Goal: Use online tool/utility: Utilize a website feature to perform a specific function

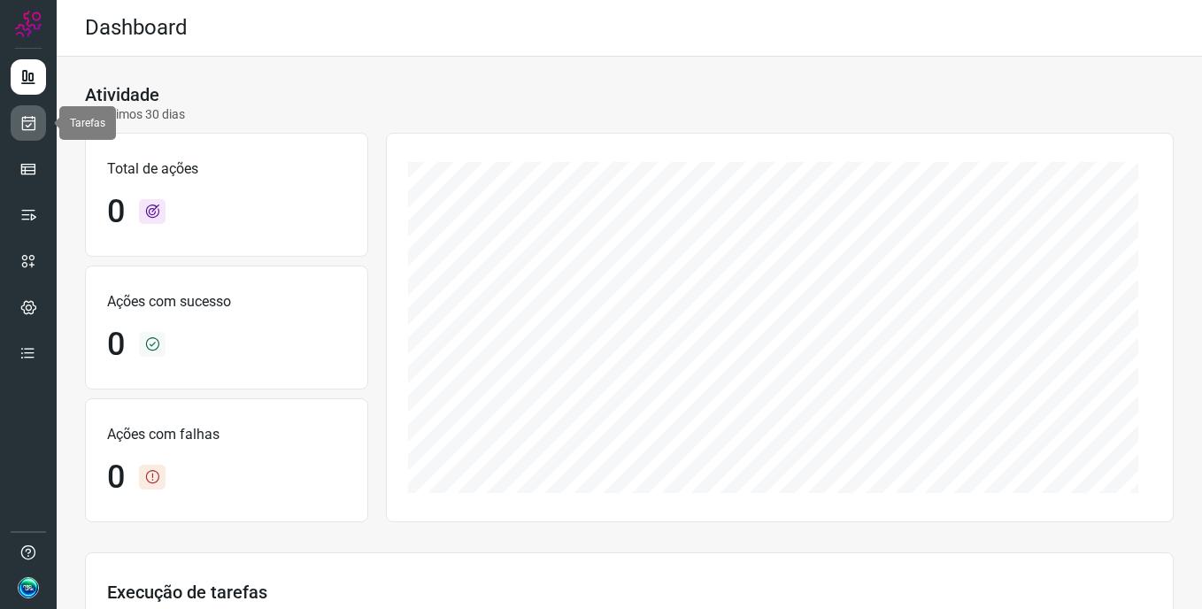
click at [23, 123] on icon at bounding box center [28, 123] width 19 height 18
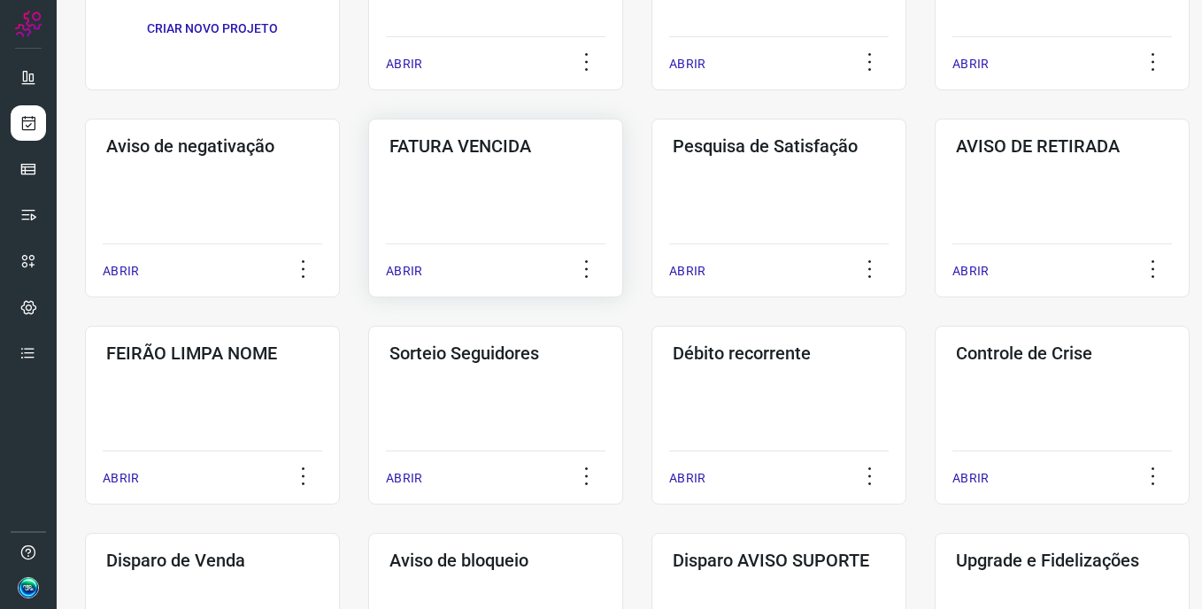
scroll to position [141, 0]
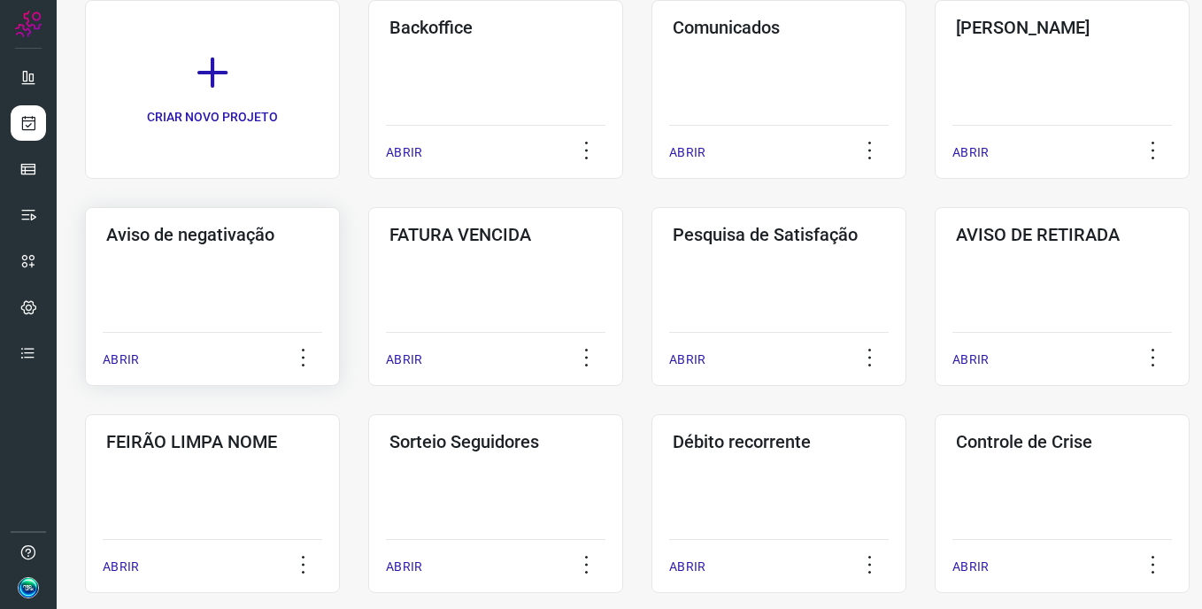
click at [227, 257] on div "Aviso de negativação ABRIR" at bounding box center [212, 296] width 255 height 179
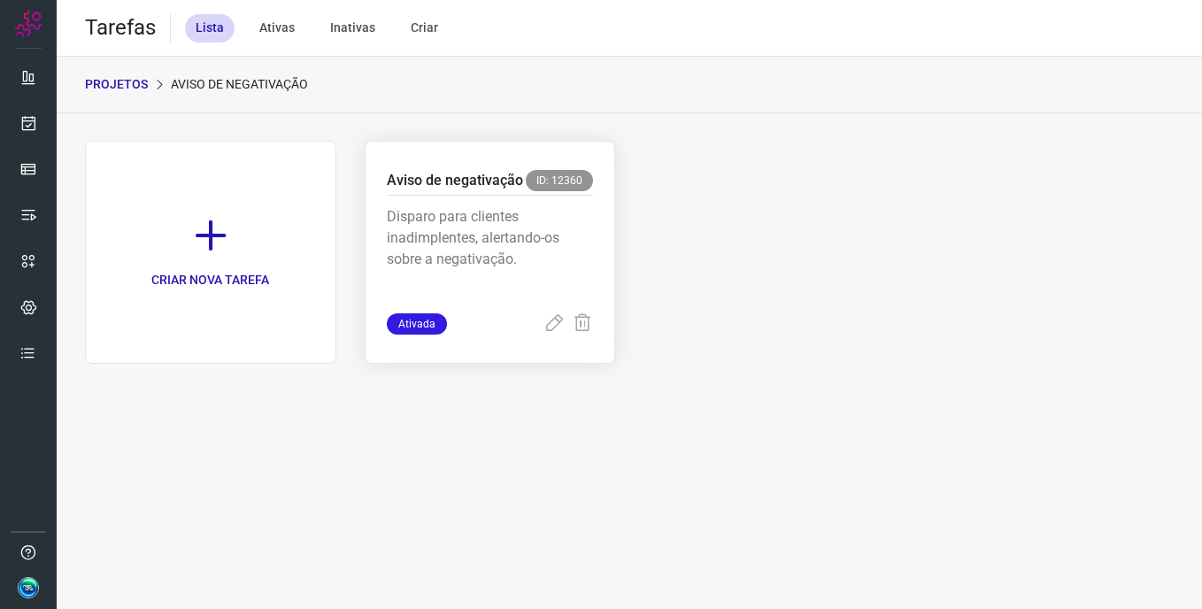
click at [434, 194] on div "Aviso de negativação ID: 12360" at bounding box center [490, 183] width 207 height 26
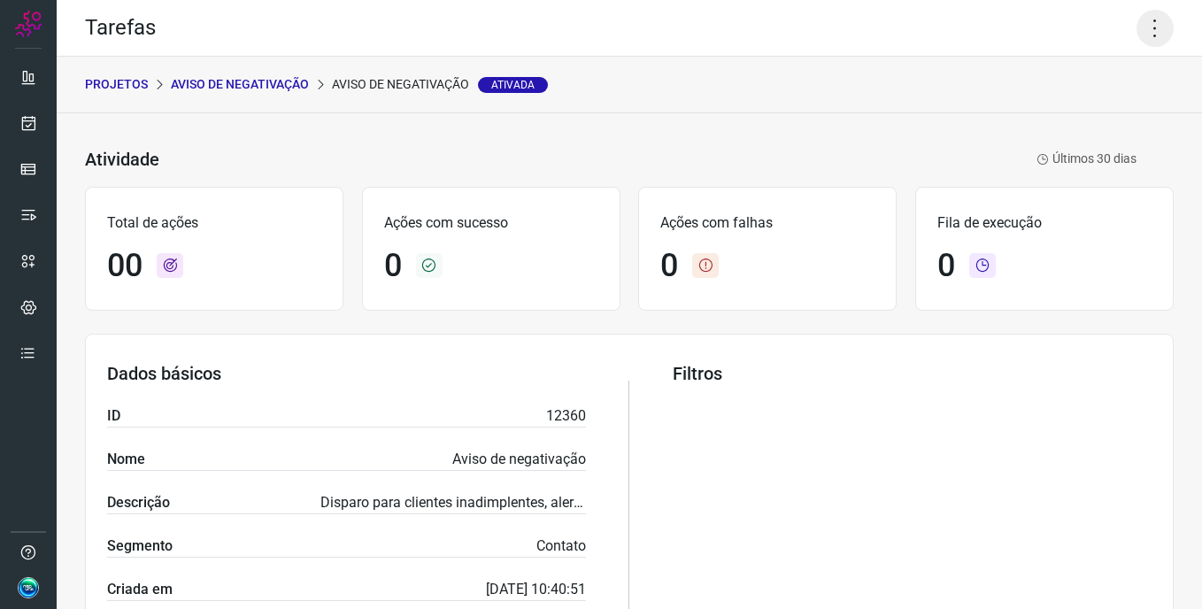
click at [1149, 24] on icon at bounding box center [1154, 28] width 37 height 37
click at [1084, 112] on li "Executar" at bounding box center [1078, 116] width 161 height 28
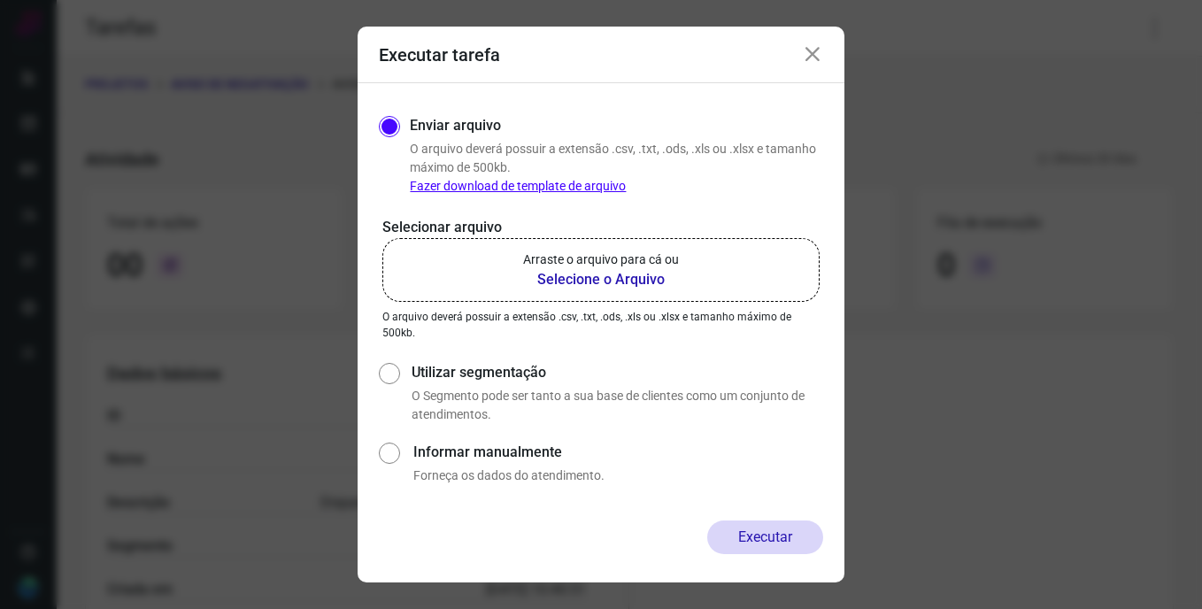
click at [627, 269] on b "Selecione o Arquivo" at bounding box center [601, 279] width 156 height 21
click at [0, 0] on input "Arraste o arquivo para cá ou Selecione o Arquivo" at bounding box center [0, 0] width 0 height 0
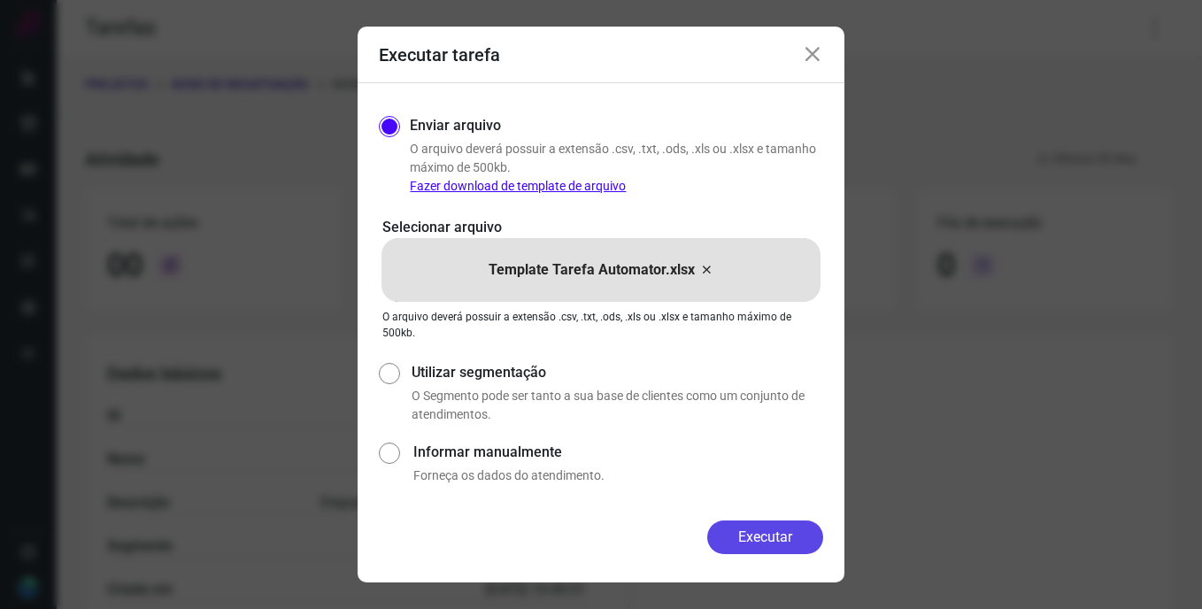
click at [786, 542] on button "Executar" at bounding box center [765, 537] width 116 height 34
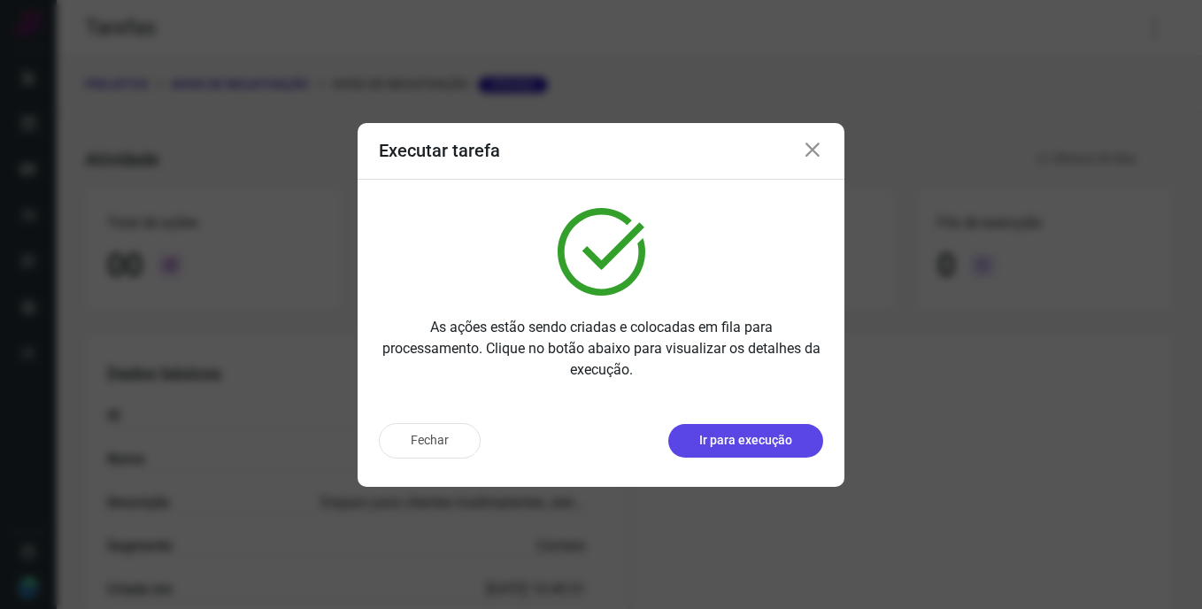
click at [719, 444] on p "Ir para execução" at bounding box center [745, 440] width 93 height 19
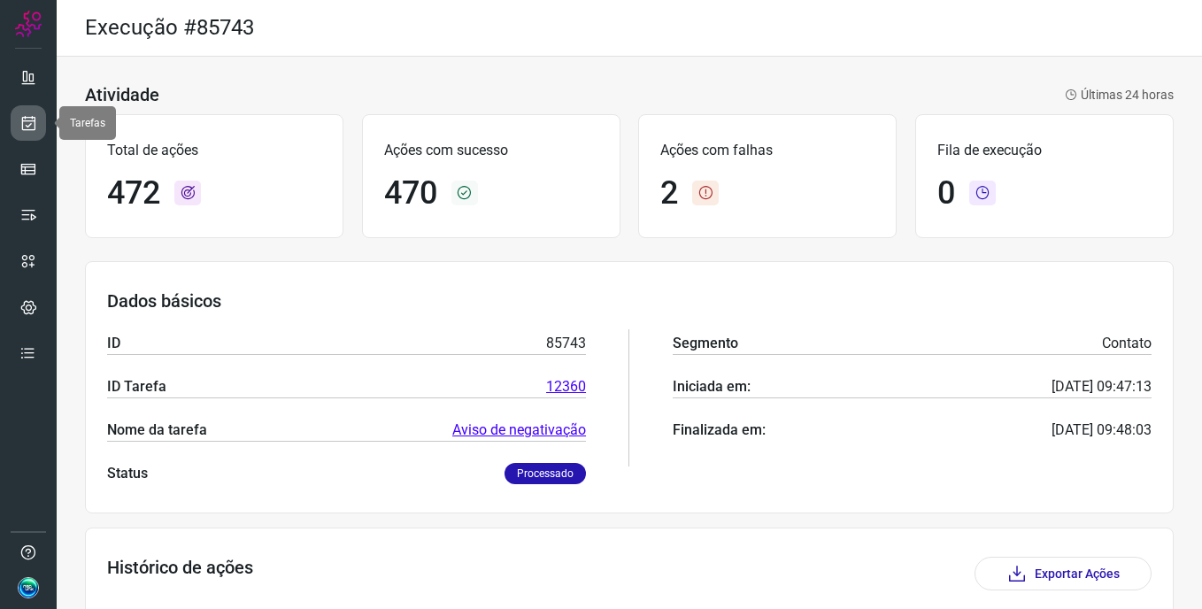
click at [35, 124] on icon at bounding box center [28, 123] width 19 height 18
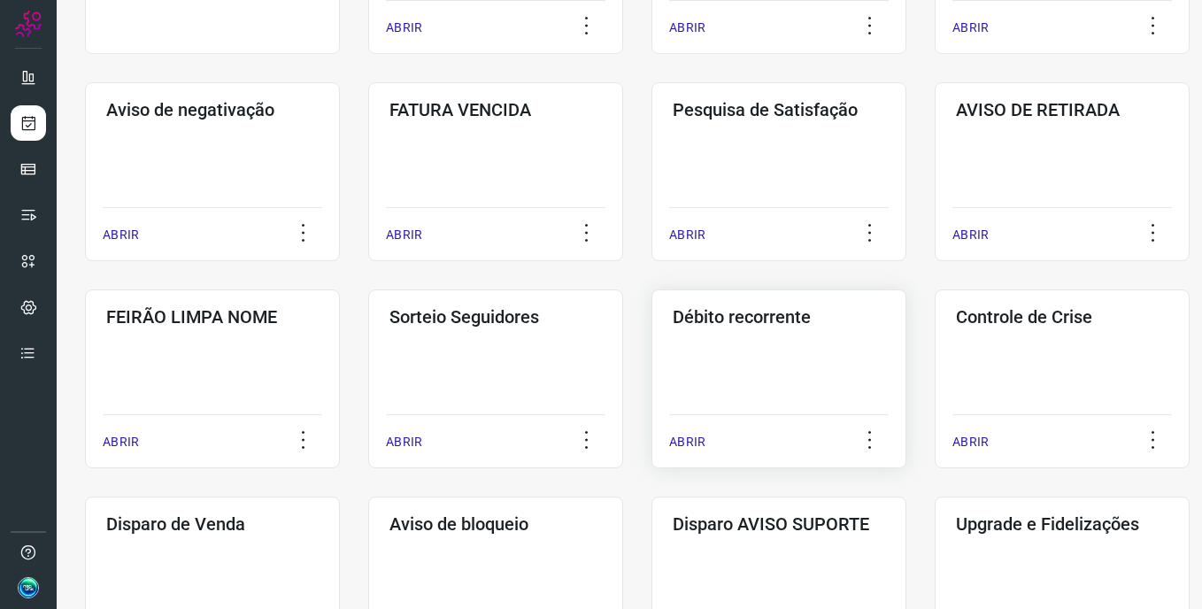
click at [795, 344] on div "Débito recorrente ABRIR" at bounding box center [778, 378] width 255 height 179
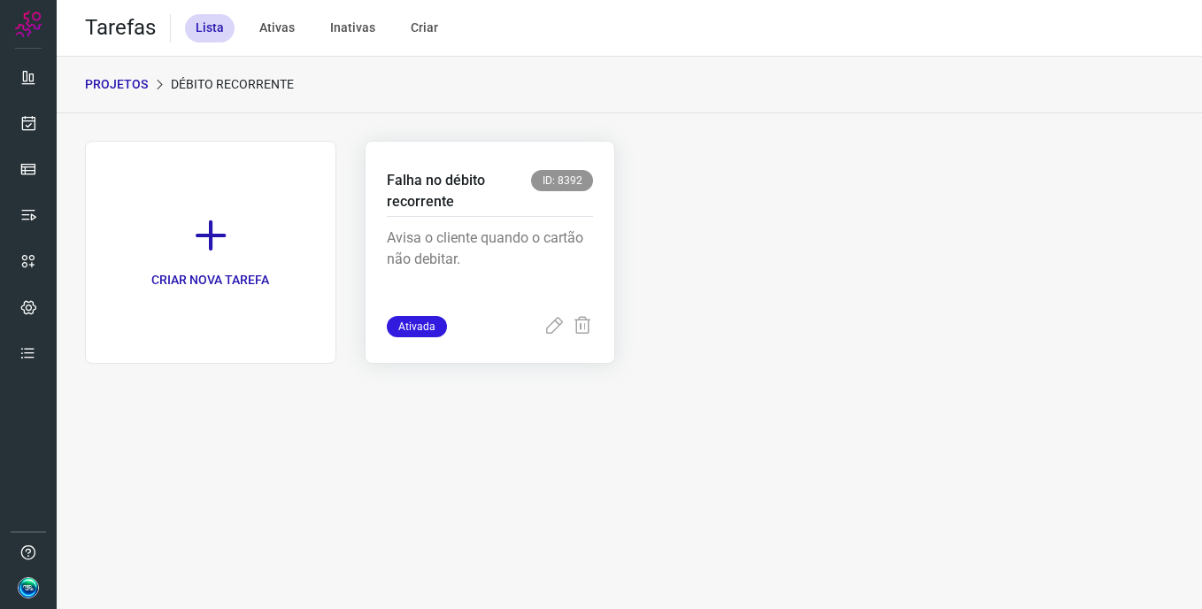
click at [502, 227] on div "Avisa o cliente quando o cartão não debitar." at bounding box center [490, 266] width 207 height 99
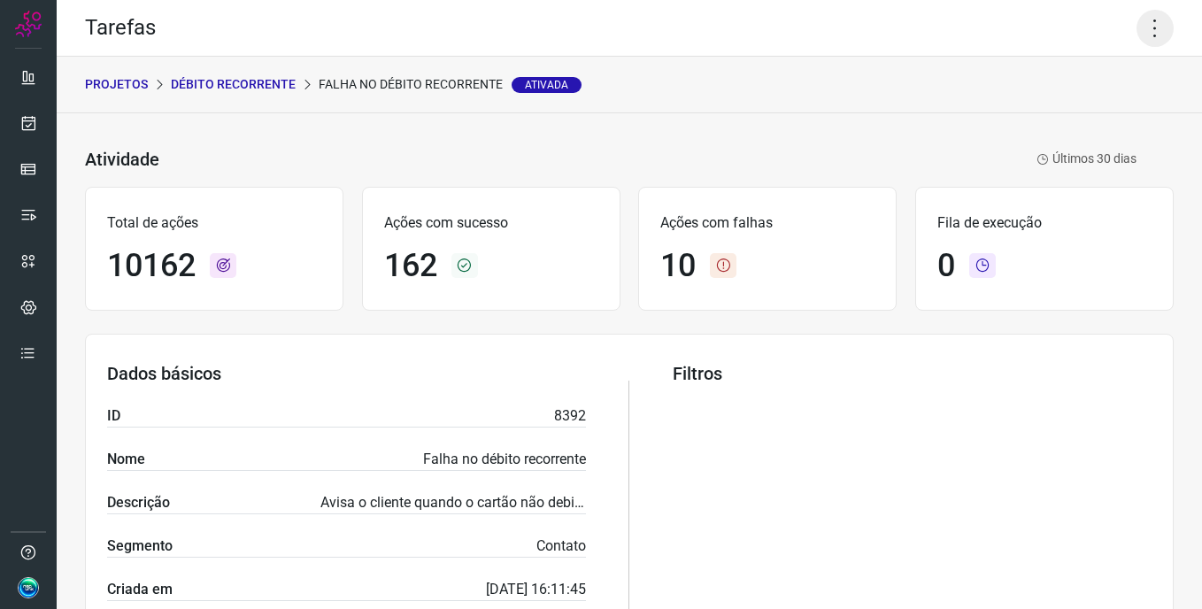
click at [1142, 40] on icon at bounding box center [1154, 28] width 37 height 37
click at [1107, 117] on li "Executar" at bounding box center [1078, 116] width 161 height 28
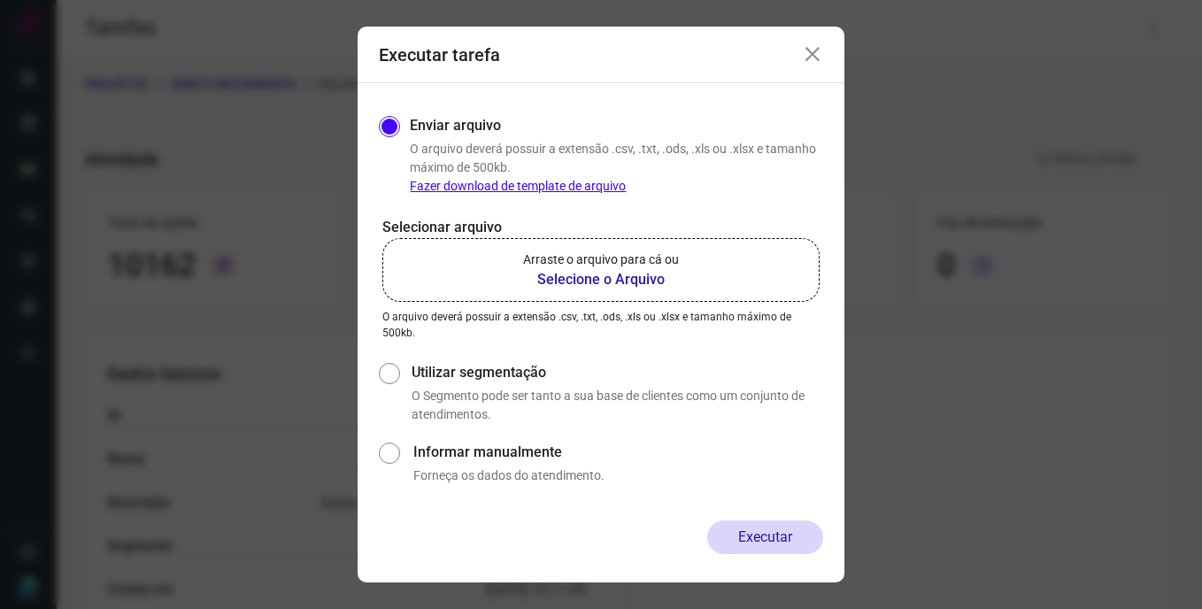
click at [588, 265] on p "Arraste o arquivo para cá ou" at bounding box center [601, 259] width 156 height 19
click at [0, 0] on input "Arraste o arquivo para cá ou Selecione o Arquivo" at bounding box center [0, 0] width 0 height 0
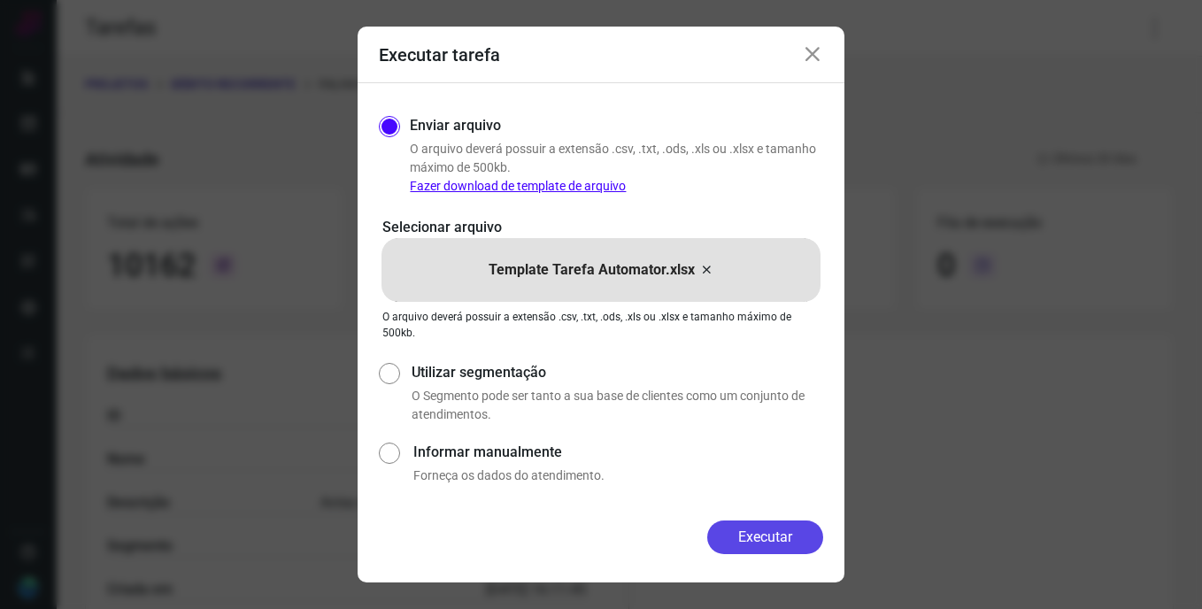
click at [773, 530] on button "Executar" at bounding box center [765, 537] width 116 height 34
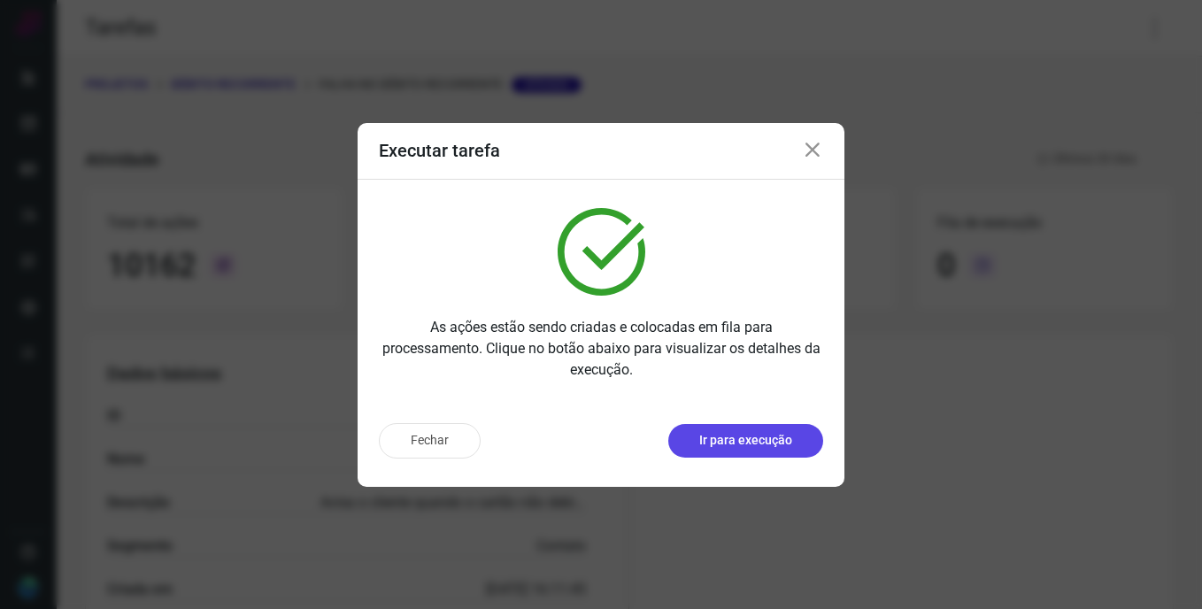
click at [767, 432] on p "Ir para execução" at bounding box center [745, 440] width 93 height 19
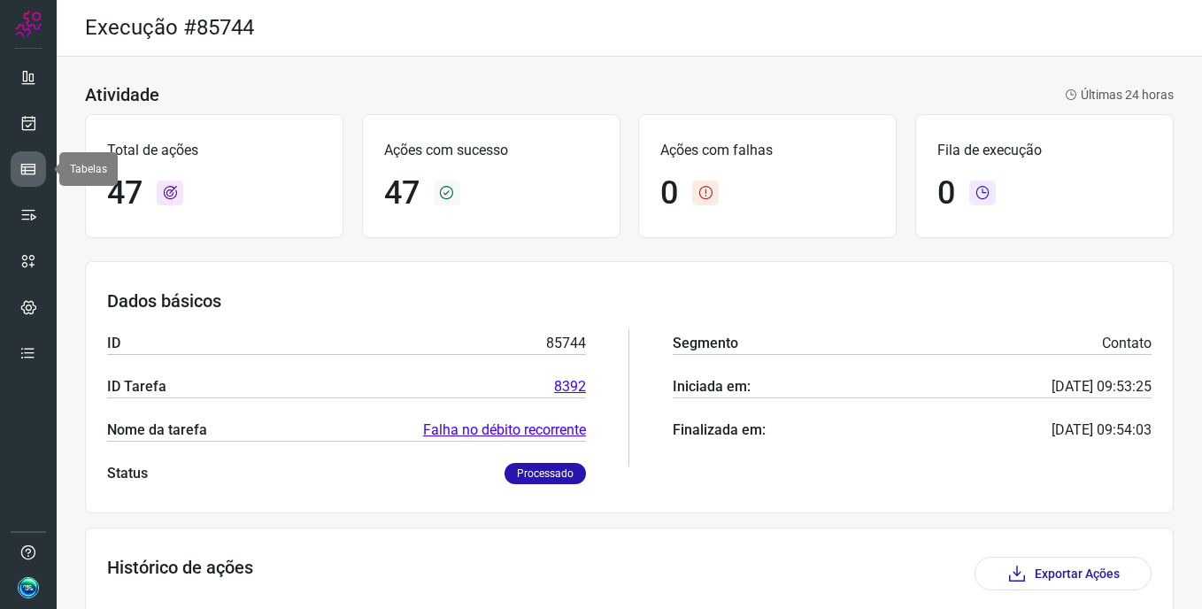
click at [37, 173] on link at bounding box center [28, 168] width 35 height 35
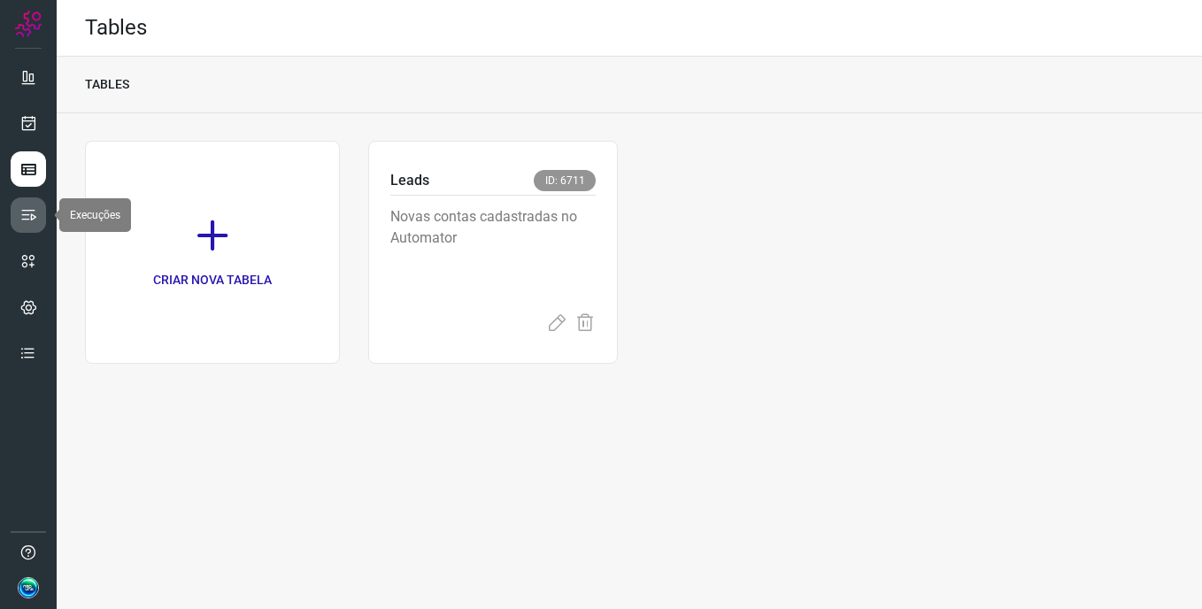
click at [15, 219] on link at bounding box center [28, 214] width 35 height 35
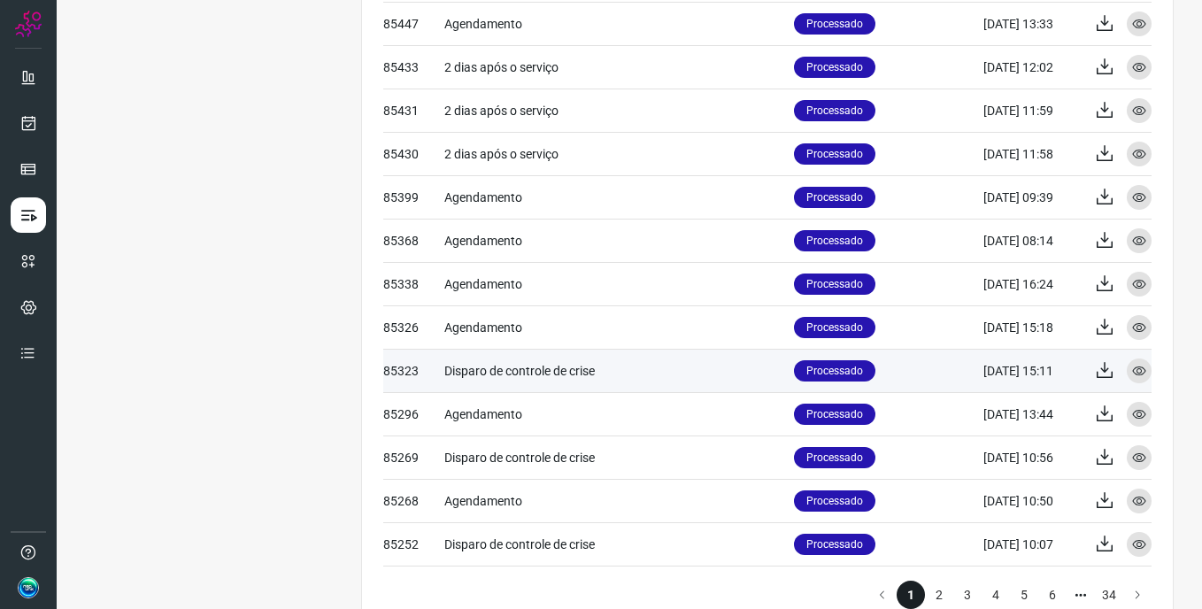
scroll to position [736, 0]
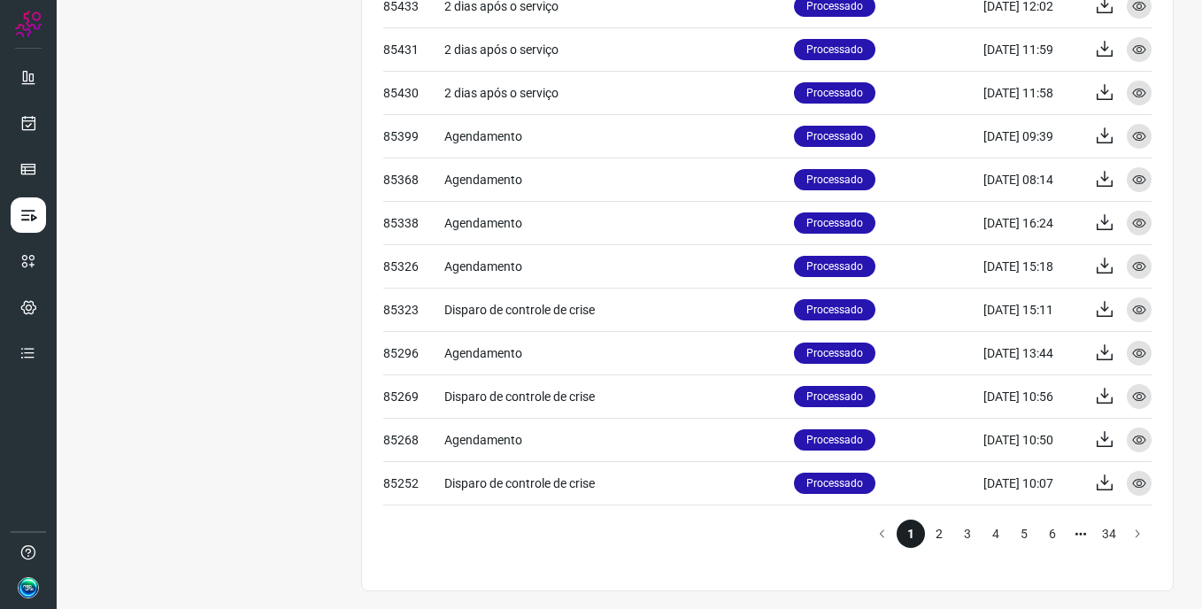
click at [926, 535] on li "2" at bounding box center [939, 533] width 28 height 28
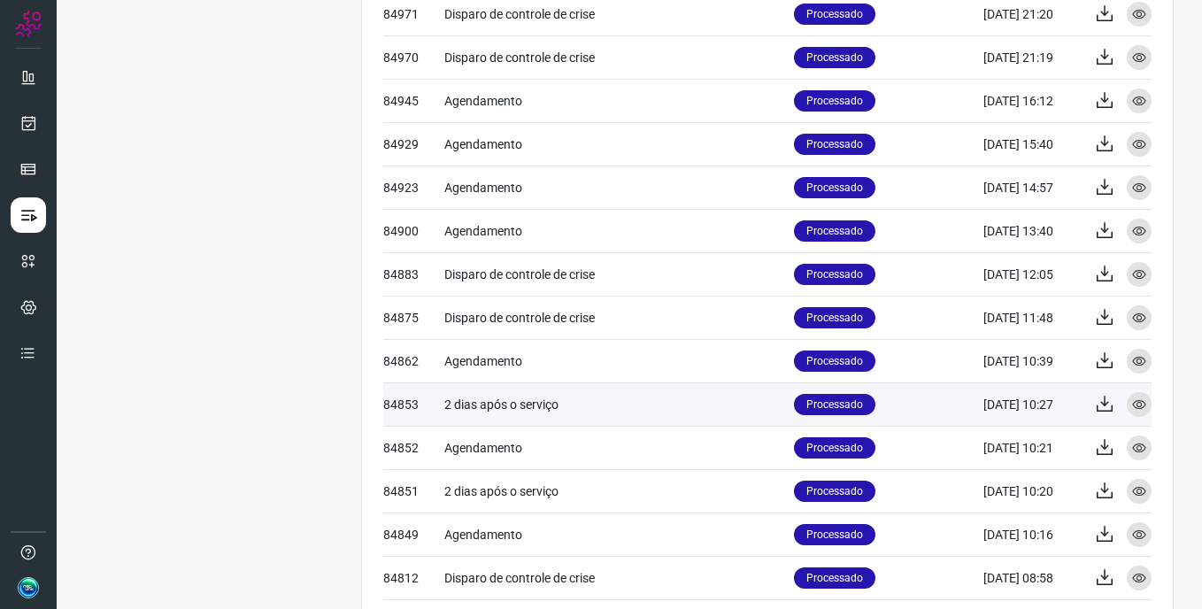
scroll to position [736, 0]
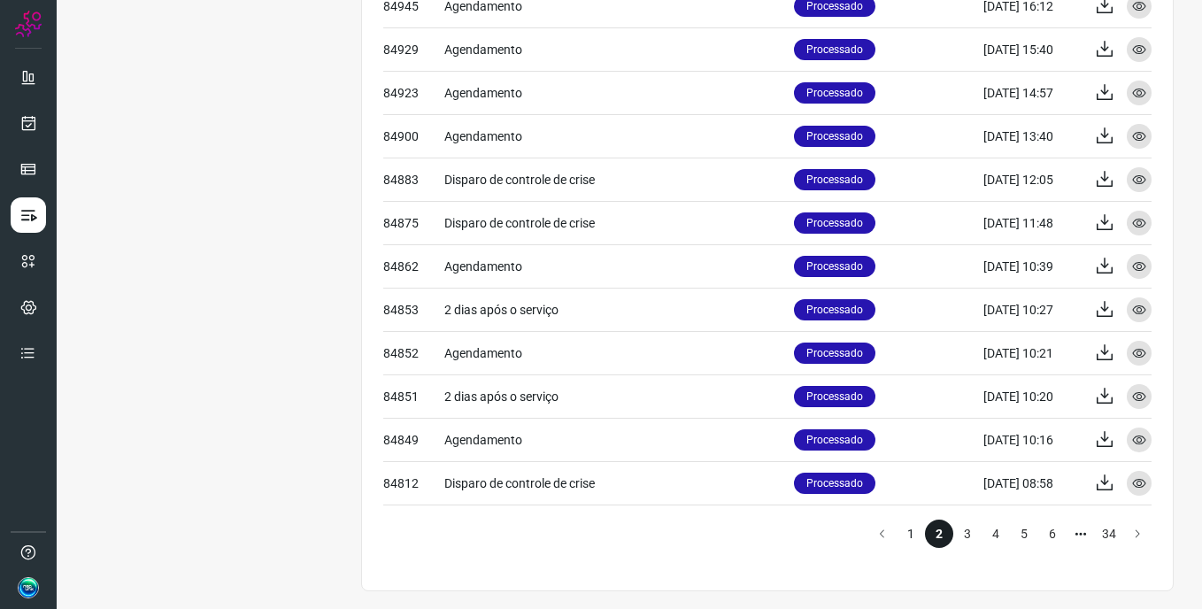
click at [902, 534] on li "1" at bounding box center [910, 533] width 28 height 28
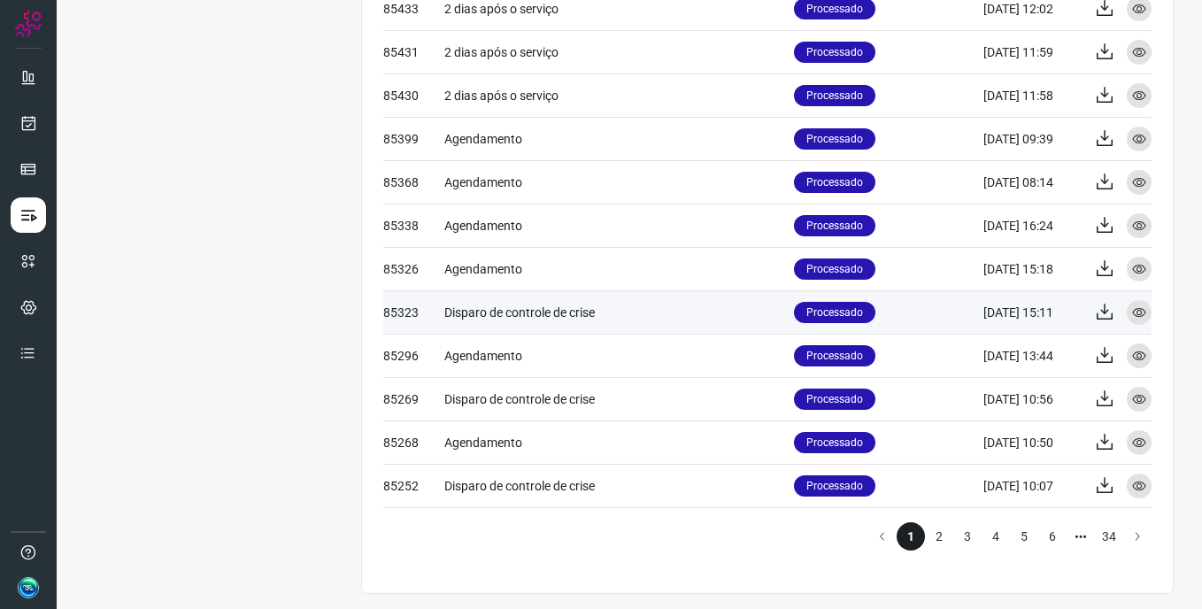
scroll to position [736, 0]
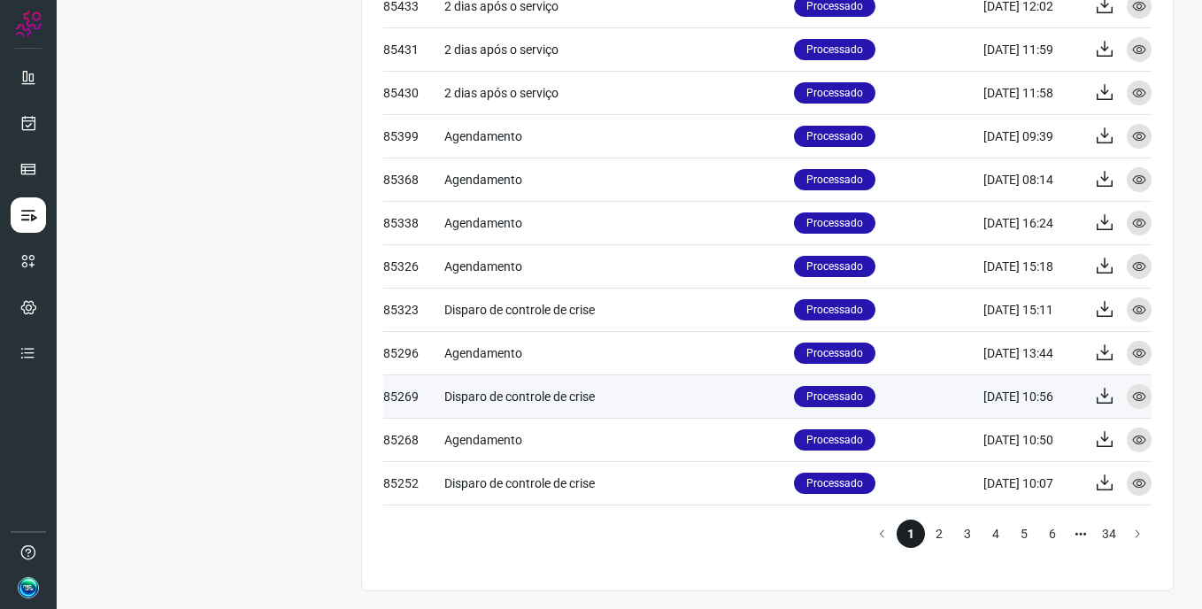
click at [628, 401] on td "Disparo de controle de crise" at bounding box center [619, 395] width 350 height 43
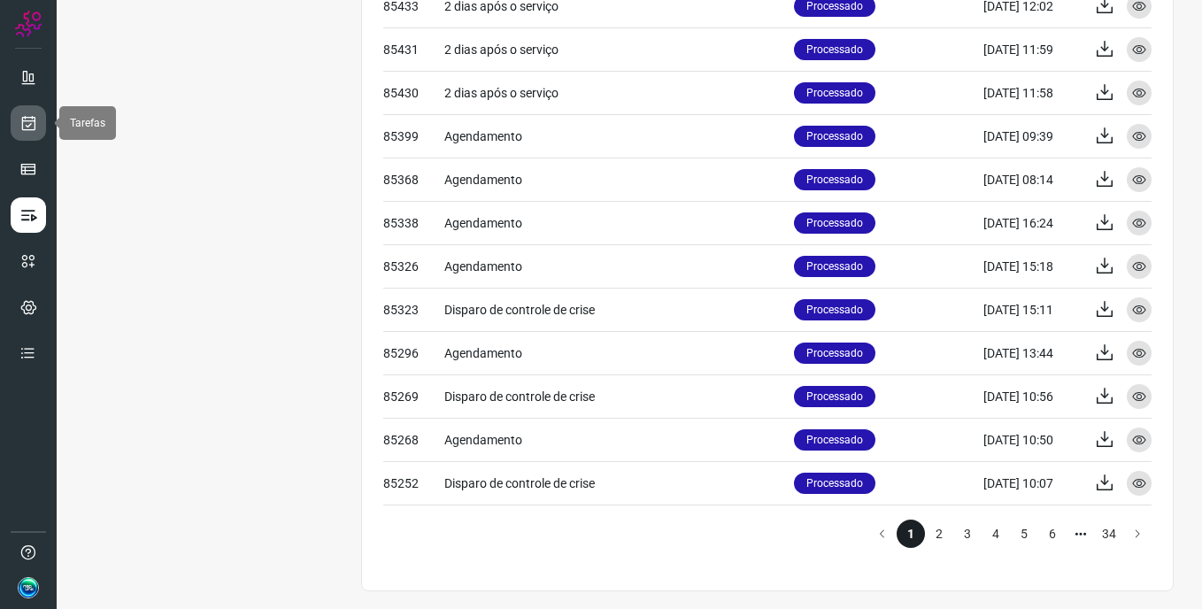
click at [26, 121] on icon at bounding box center [28, 123] width 19 height 18
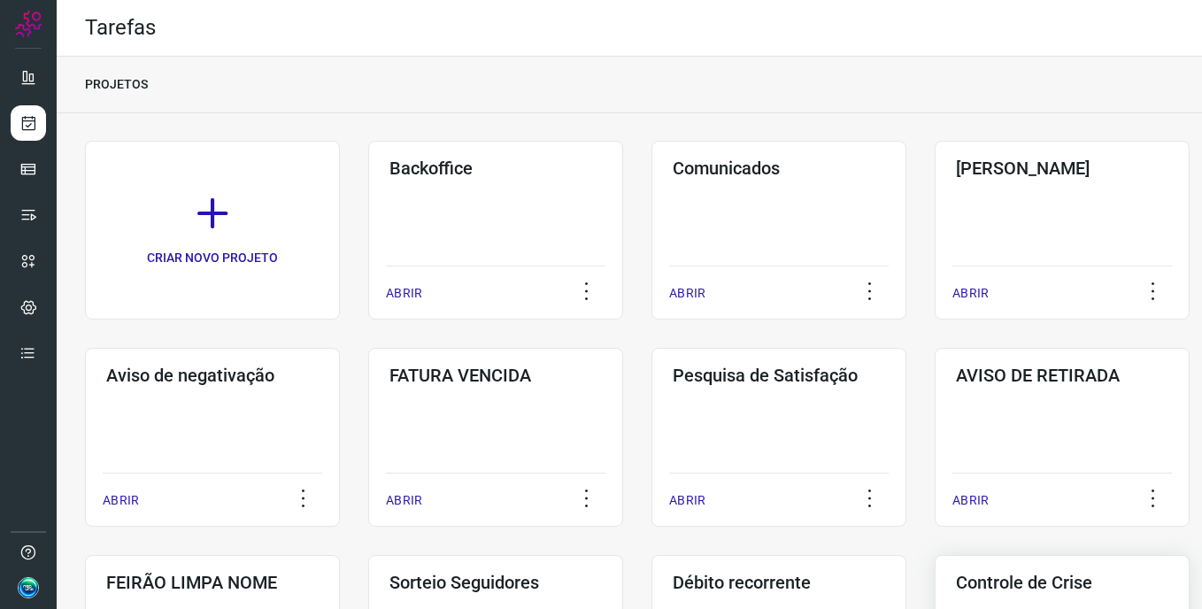
click at [1052, 591] on h3 "Controle de Crise" at bounding box center [1062, 582] width 212 height 21
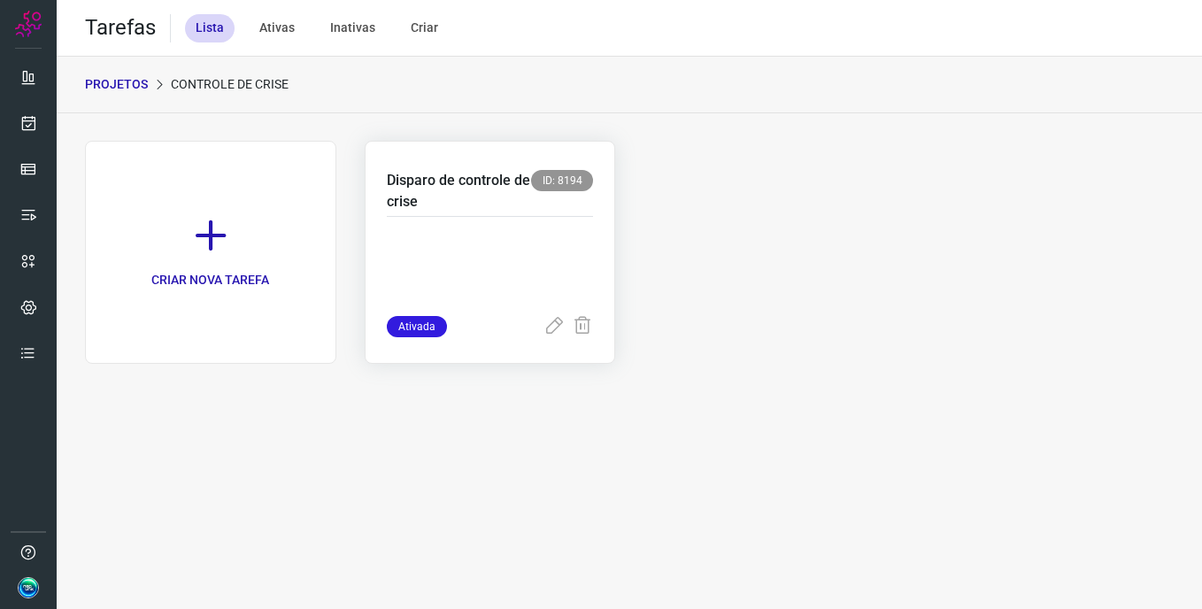
click at [491, 219] on div at bounding box center [490, 266] width 207 height 99
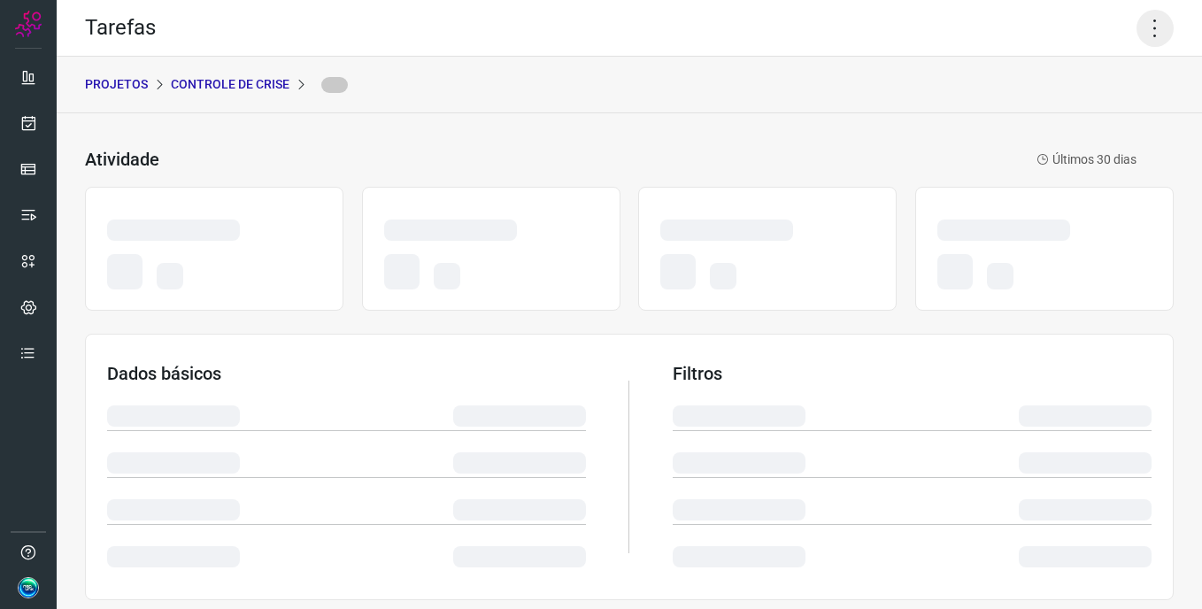
click at [1139, 33] on icon at bounding box center [1154, 28] width 37 height 37
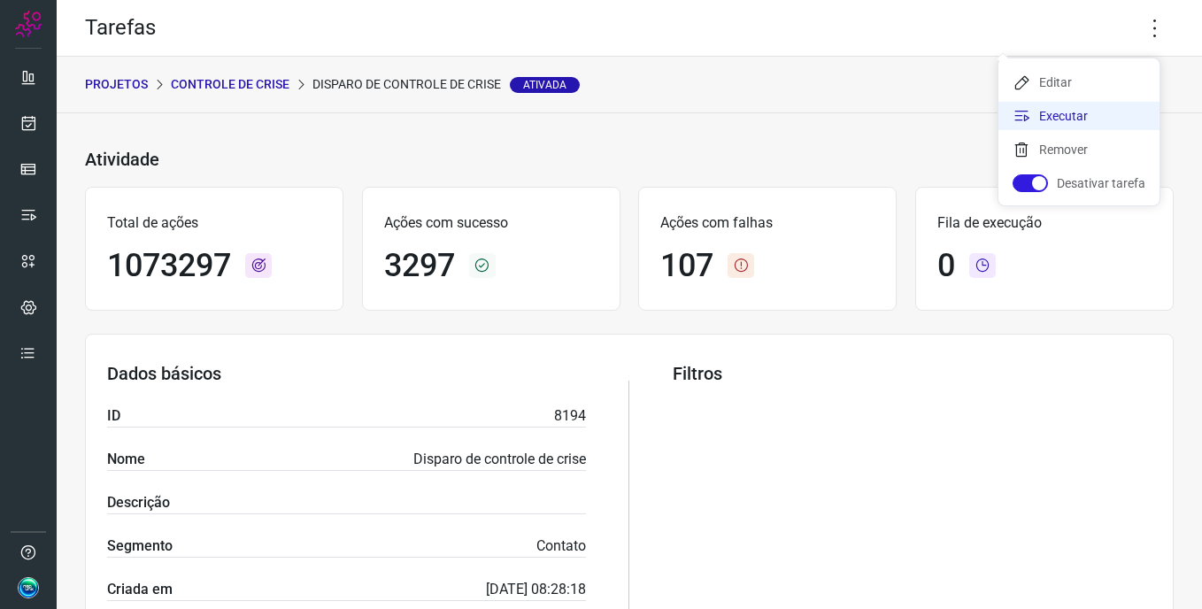
click at [1089, 113] on li "Executar" at bounding box center [1078, 116] width 161 height 28
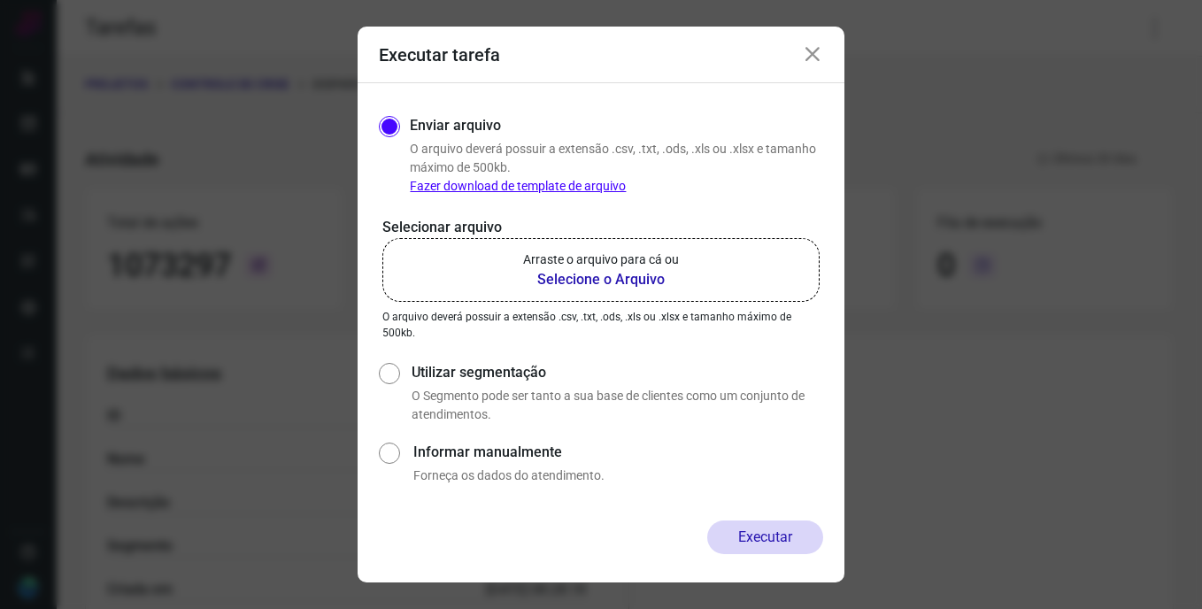
click at [605, 281] on b "Selecione o Arquivo" at bounding box center [601, 279] width 156 height 21
click at [0, 0] on input "Arraste o arquivo para cá ou Selecione o Arquivo" at bounding box center [0, 0] width 0 height 0
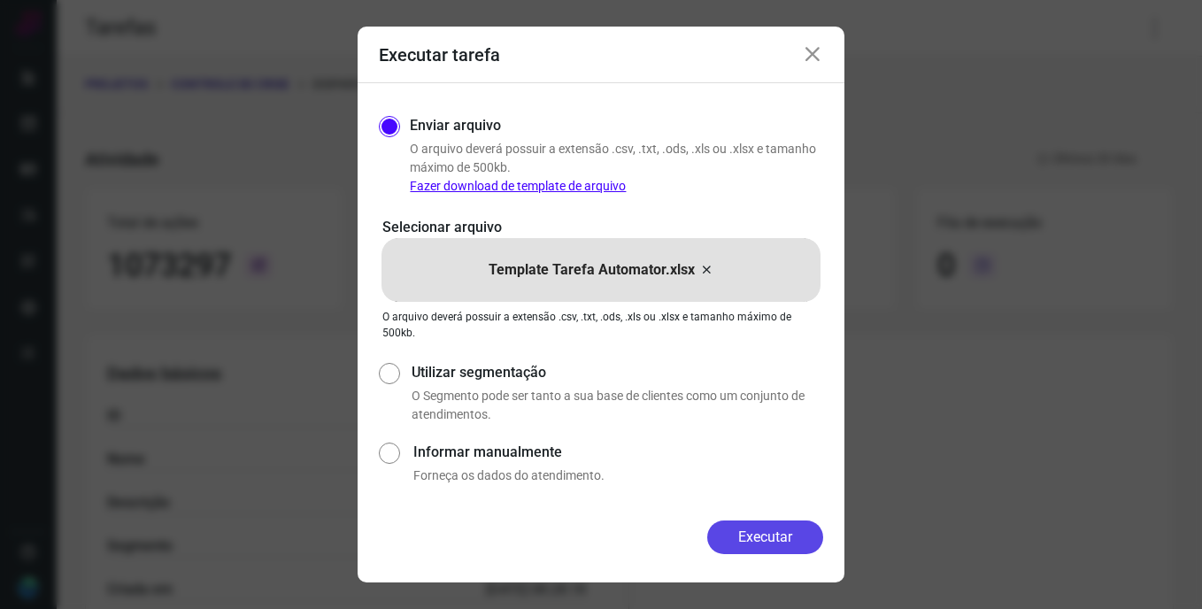
click at [751, 530] on button "Executar" at bounding box center [765, 537] width 116 height 34
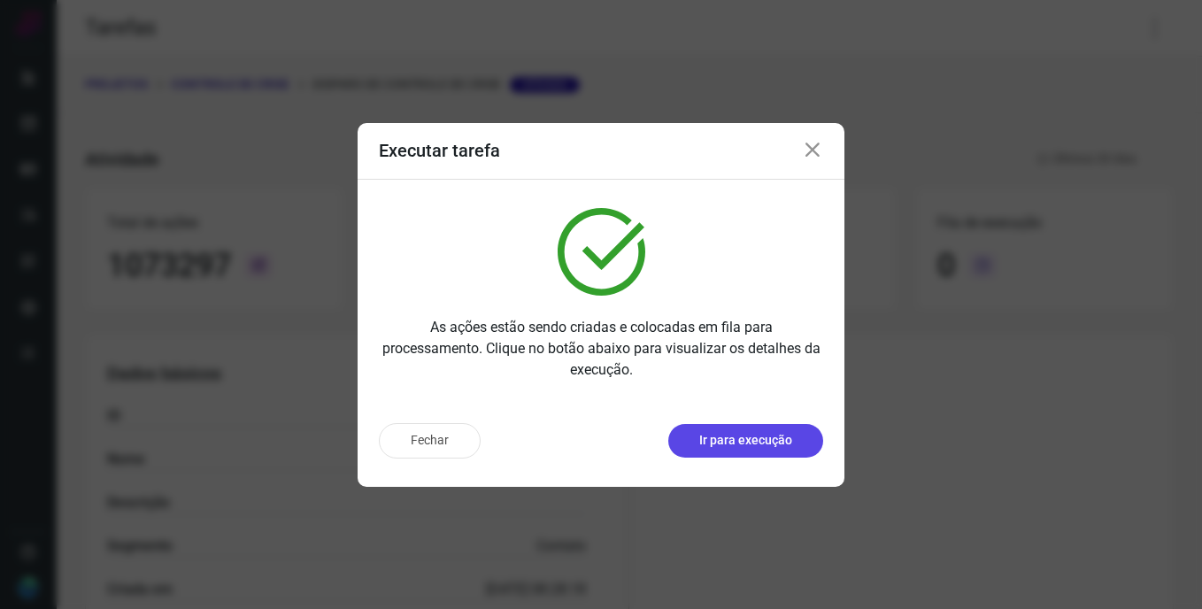
click at [766, 431] on p "Ir para execução" at bounding box center [745, 440] width 93 height 19
